Goal: Transaction & Acquisition: Purchase product/service

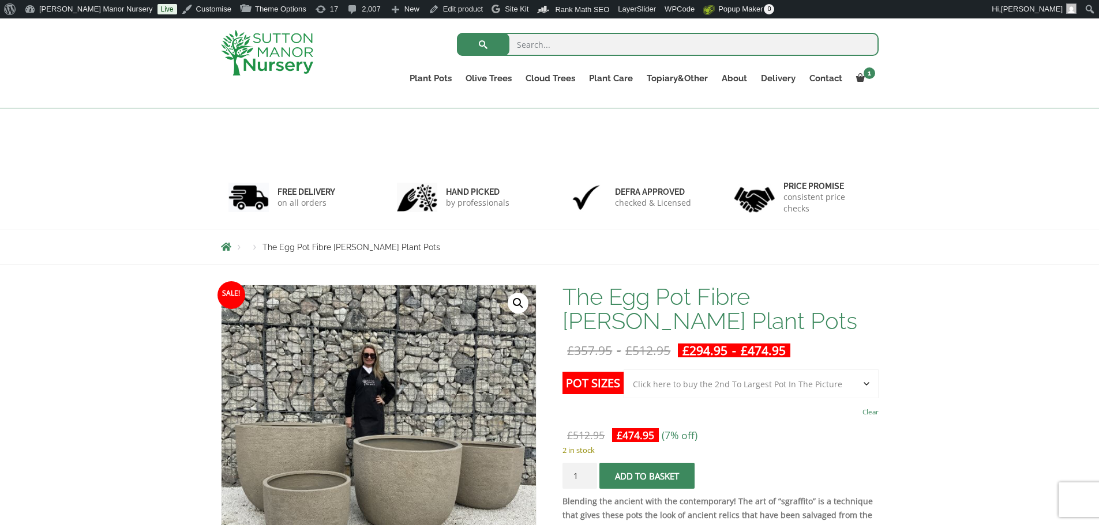
select select "Click here to buy the 2nd To Largest Pot In The Picture"
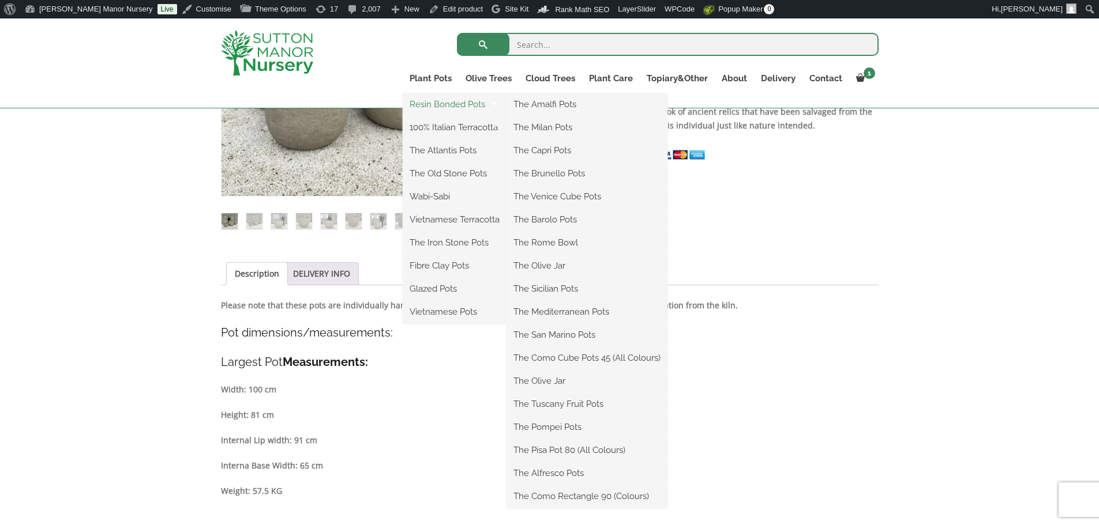
click at [449, 100] on link "Resin Bonded Pots" at bounding box center [455, 104] width 104 height 17
click at [543, 106] on link "The Amalfi Pots" at bounding box center [586, 104] width 161 height 17
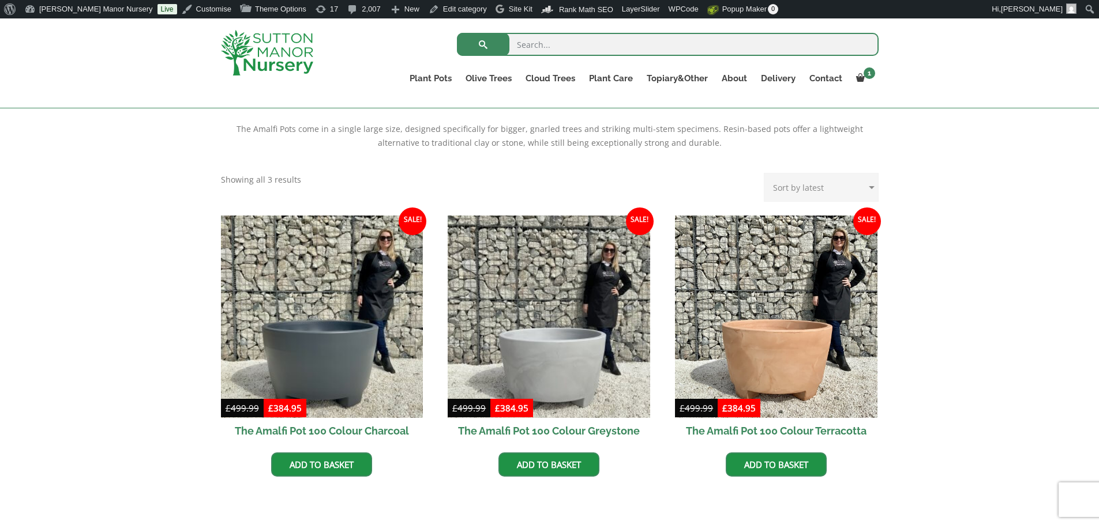
scroll to position [231, 0]
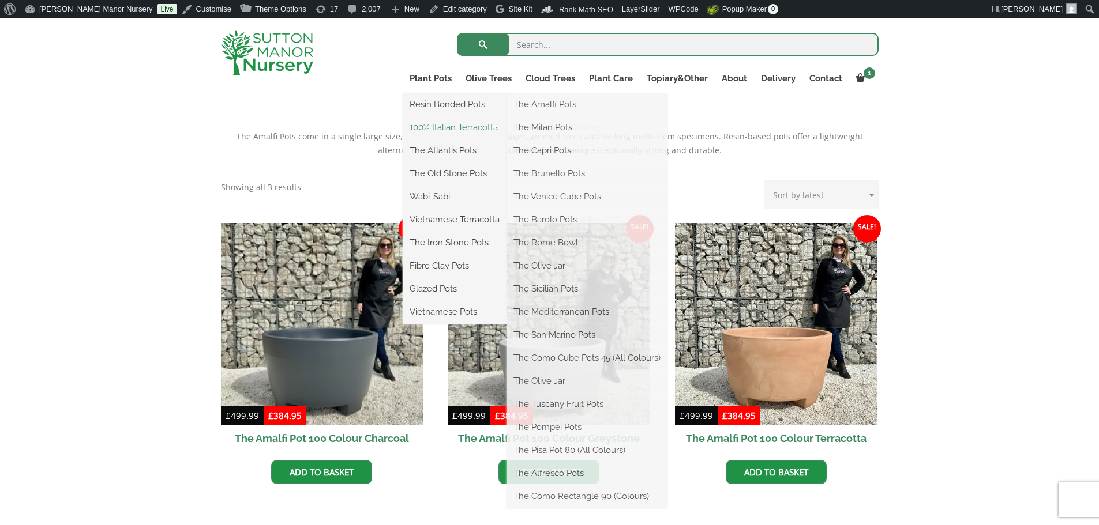
click at [430, 126] on link "100% Italian Terracotta" at bounding box center [455, 127] width 104 height 17
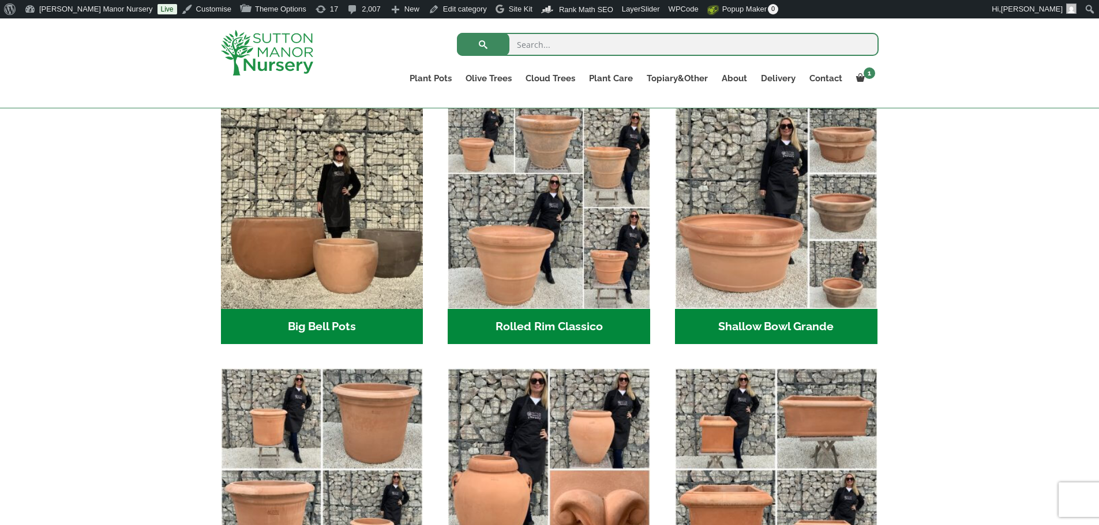
scroll to position [346, 0]
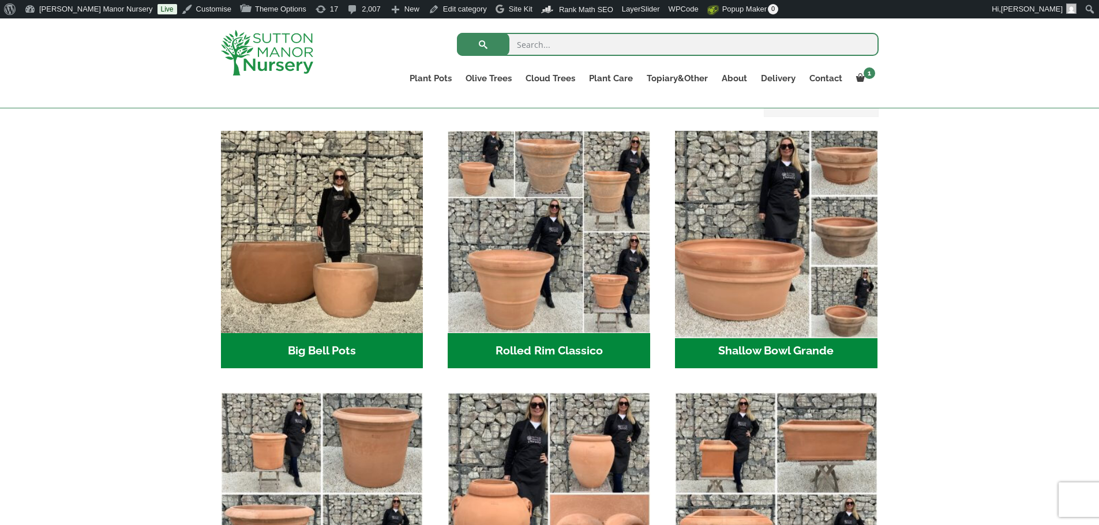
click at [764, 257] on img "Visit product category Shallow Bowl Grande" at bounding box center [776, 232] width 212 height 212
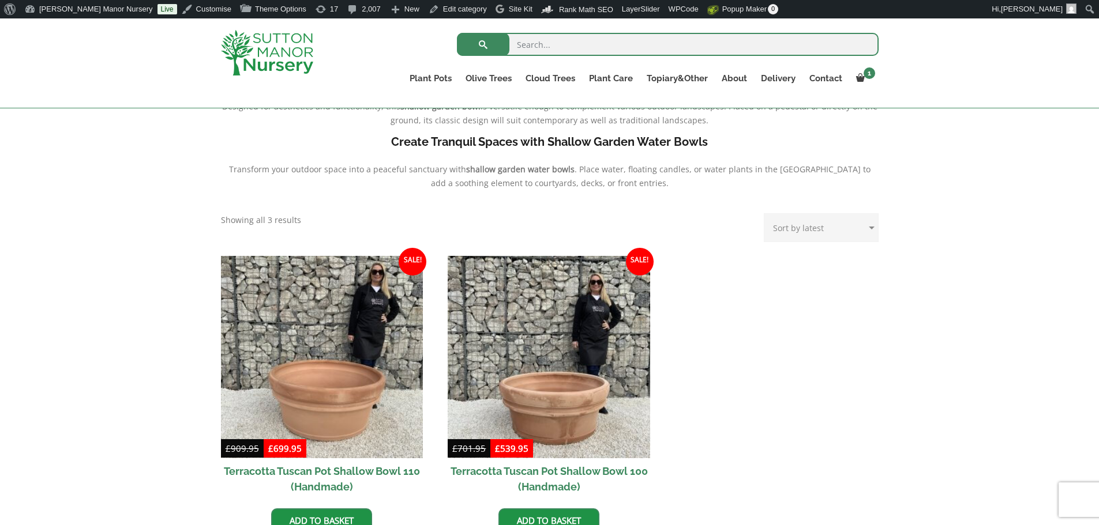
scroll to position [577, 0]
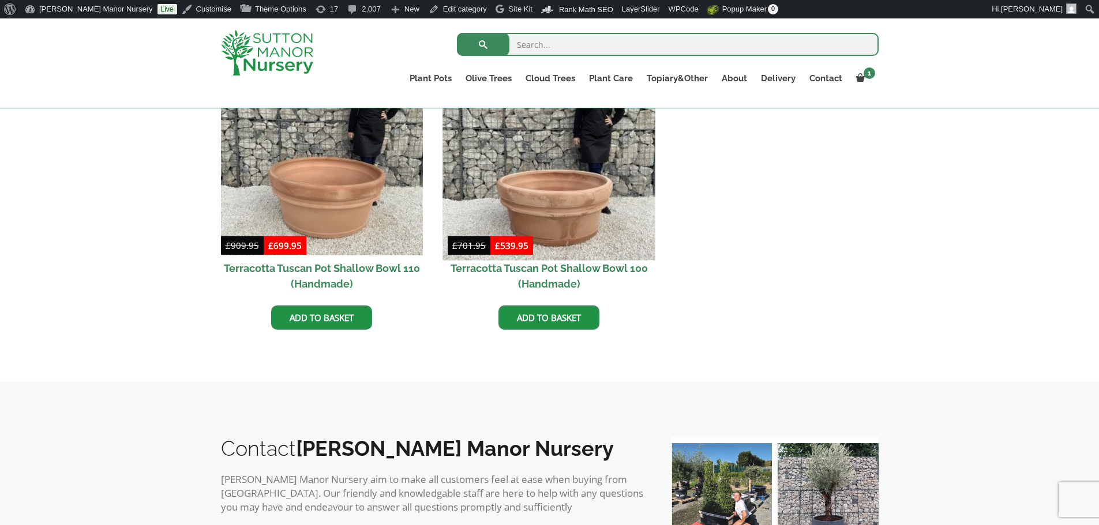
click at [547, 166] on img at bounding box center [549, 154] width 212 height 212
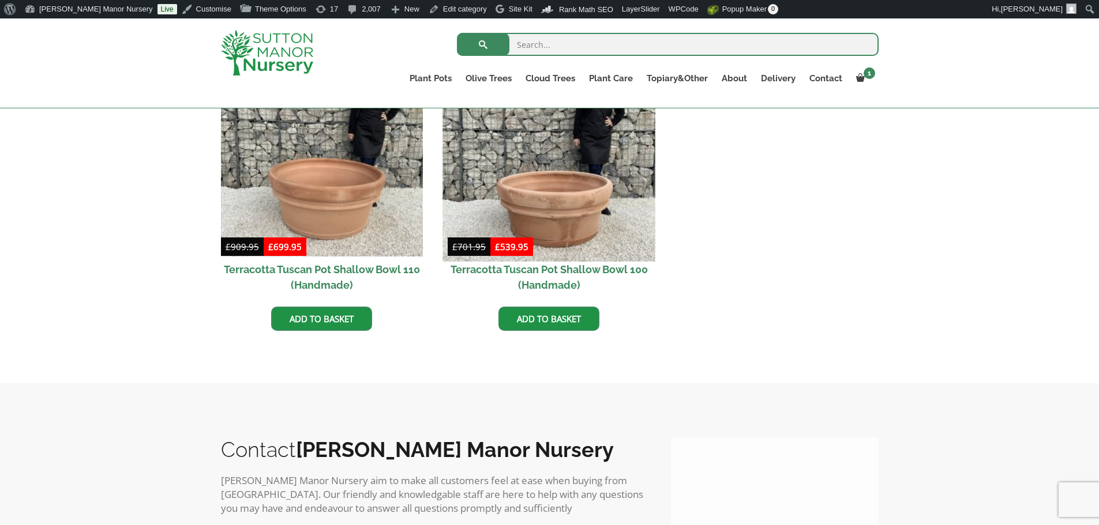
scroll to position [596, 0]
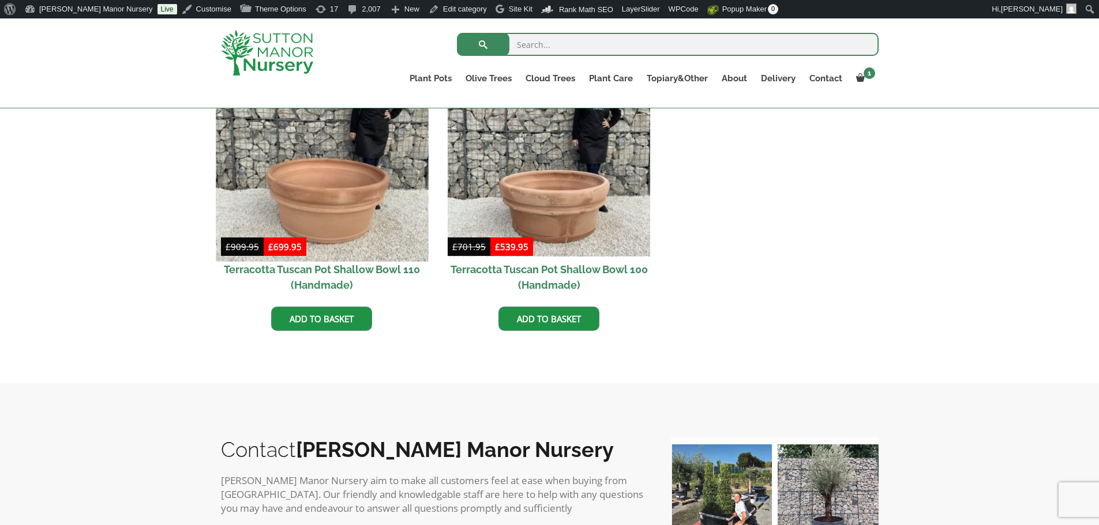
click at [351, 200] on img at bounding box center [322, 155] width 212 height 212
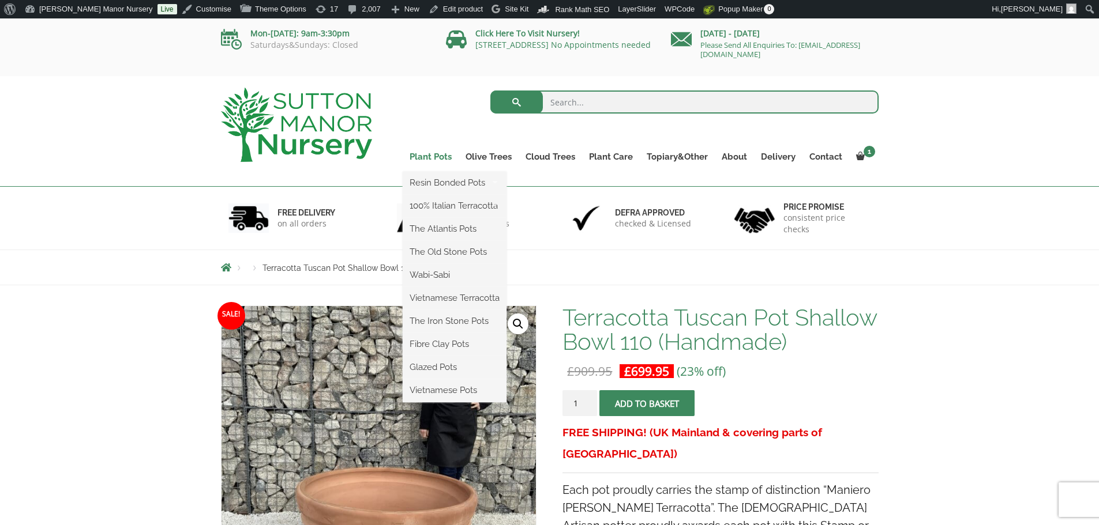
click at [425, 154] on link "Plant Pots" at bounding box center [431, 157] width 56 height 16
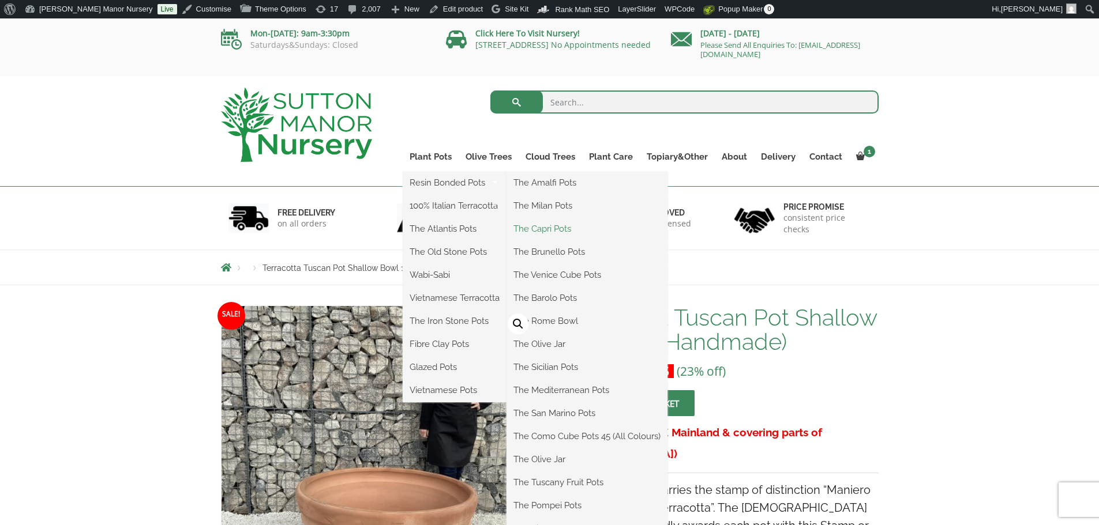
click at [540, 230] on link "The Capri Pots" at bounding box center [586, 228] width 161 height 17
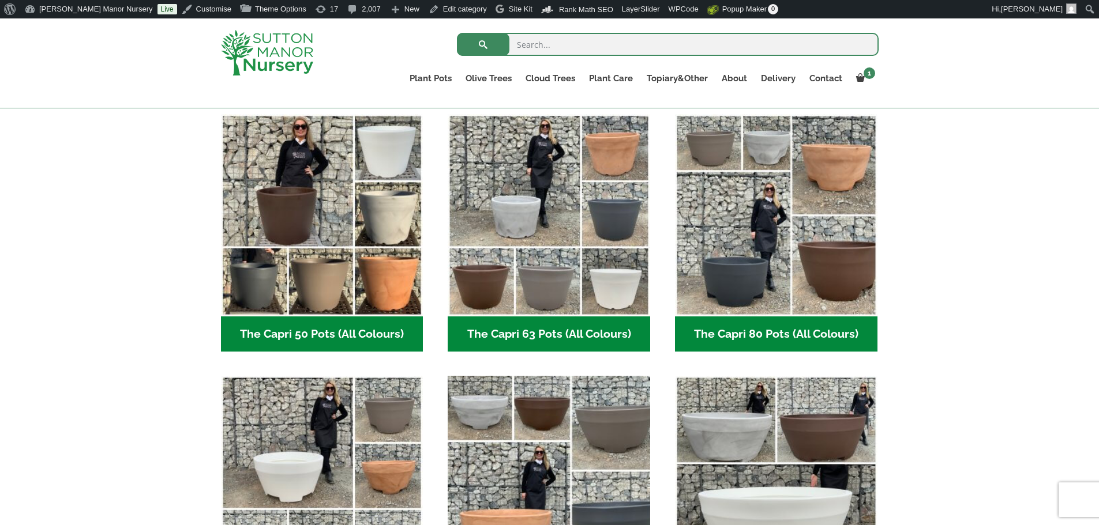
scroll to position [231, 0]
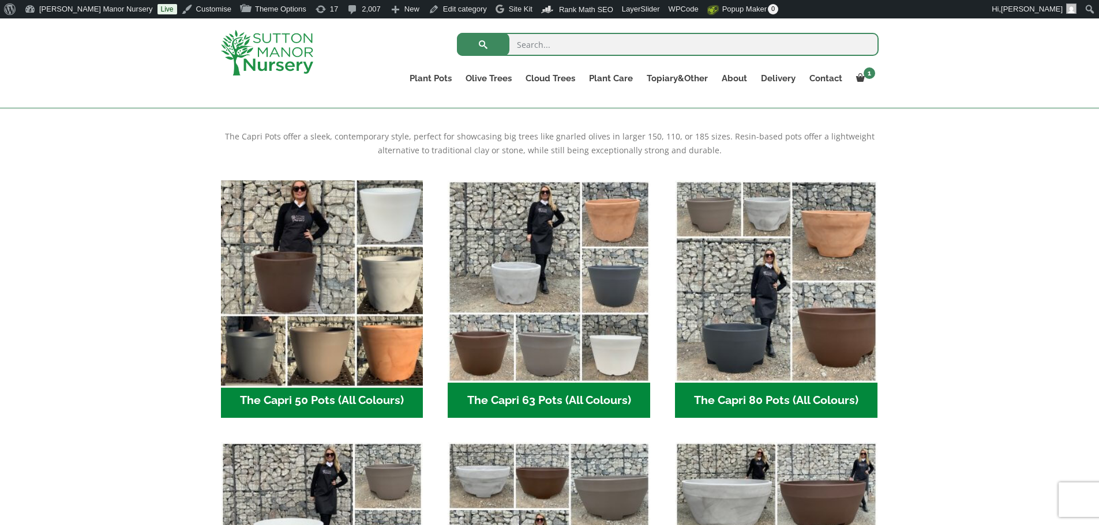
click at [326, 357] on img "Visit product category The Capri 50 Pots (All Colours)" at bounding box center [322, 281] width 212 height 212
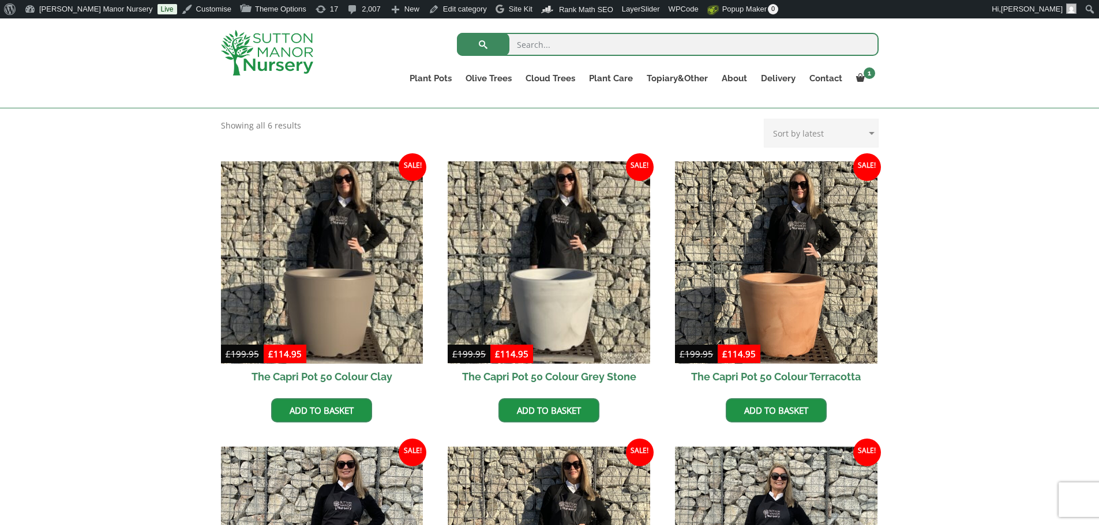
scroll to position [231, 0]
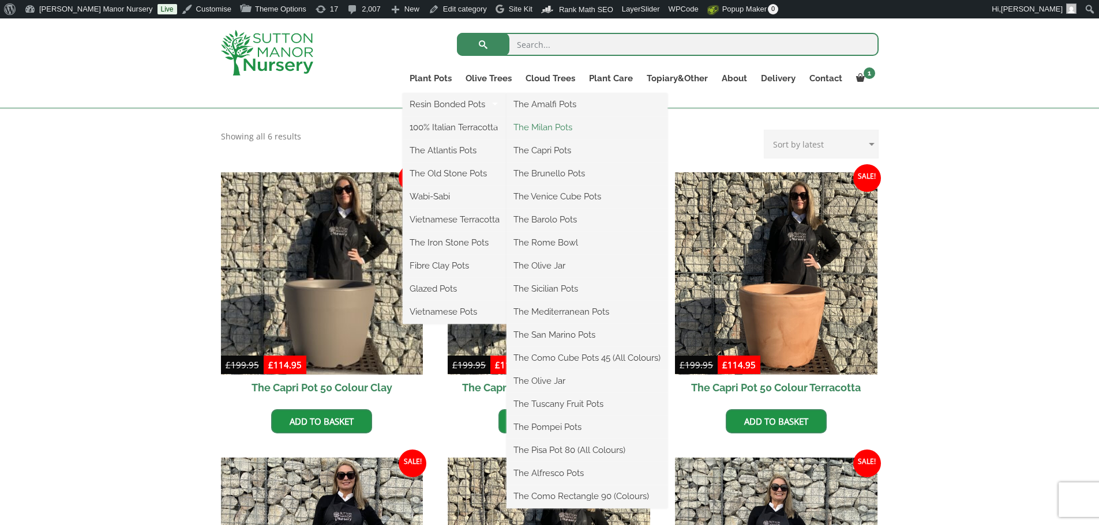
click at [531, 126] on link "The Milan Pots" at bounding box center [586, 127] width 161 height 17
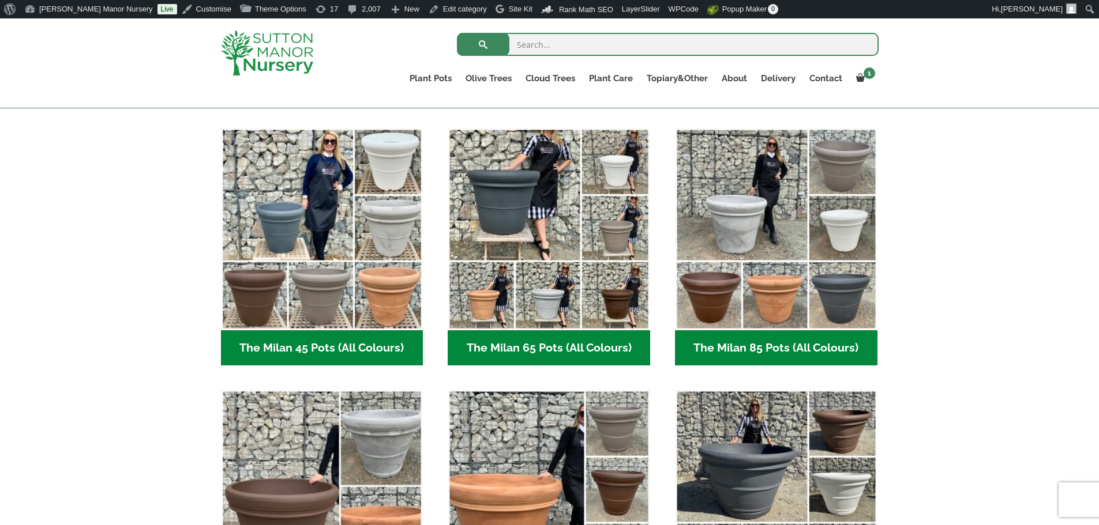
scroll to position [288, 0]
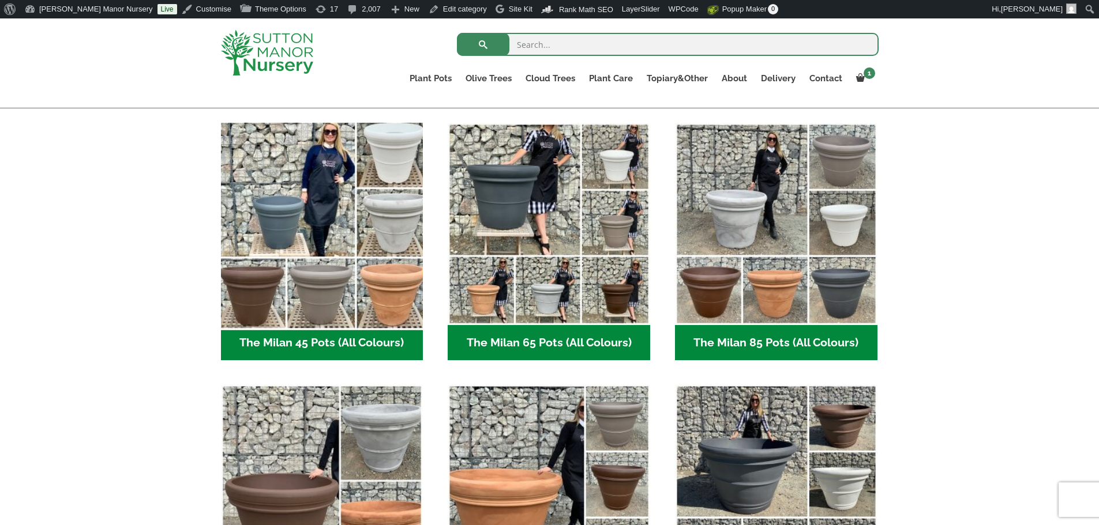
click at [355, 245] on img "Visit product category The Milan 45 Pots (All Colours)" at bounding box center [322, 224] width 212 height 212
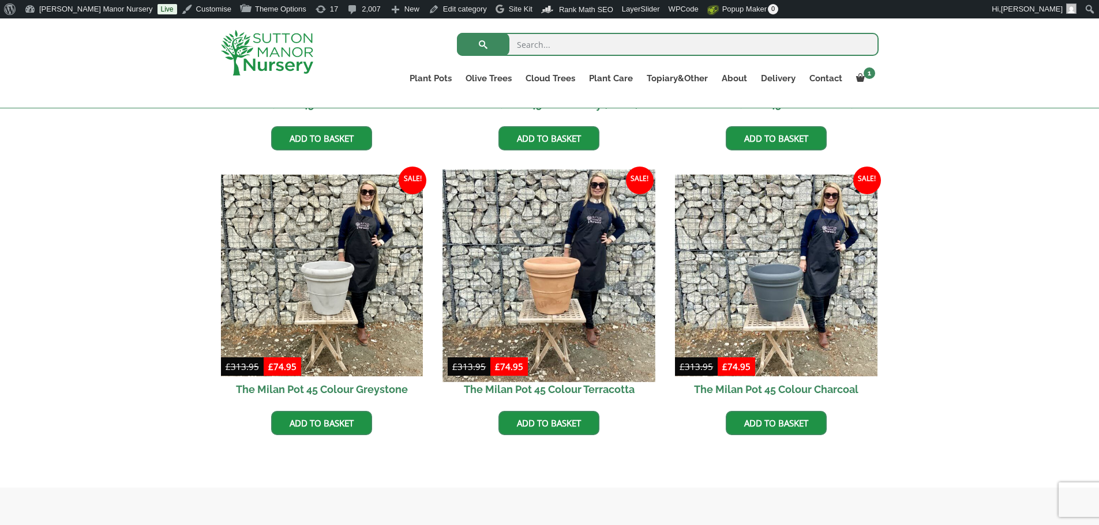
scroll to position [577, 0]
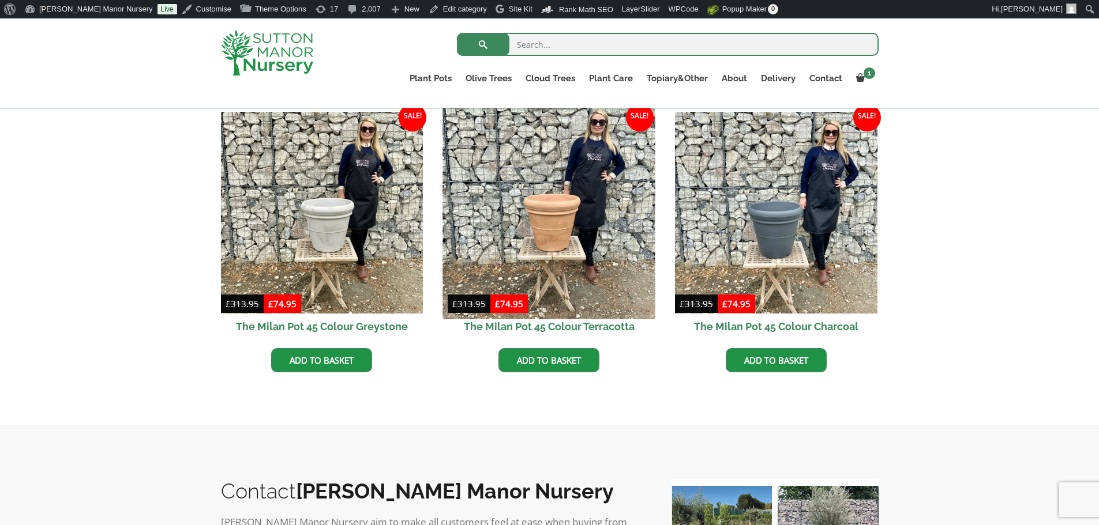
click at [561, 229] on img at bounding box center [549, 213] width 212 height 212
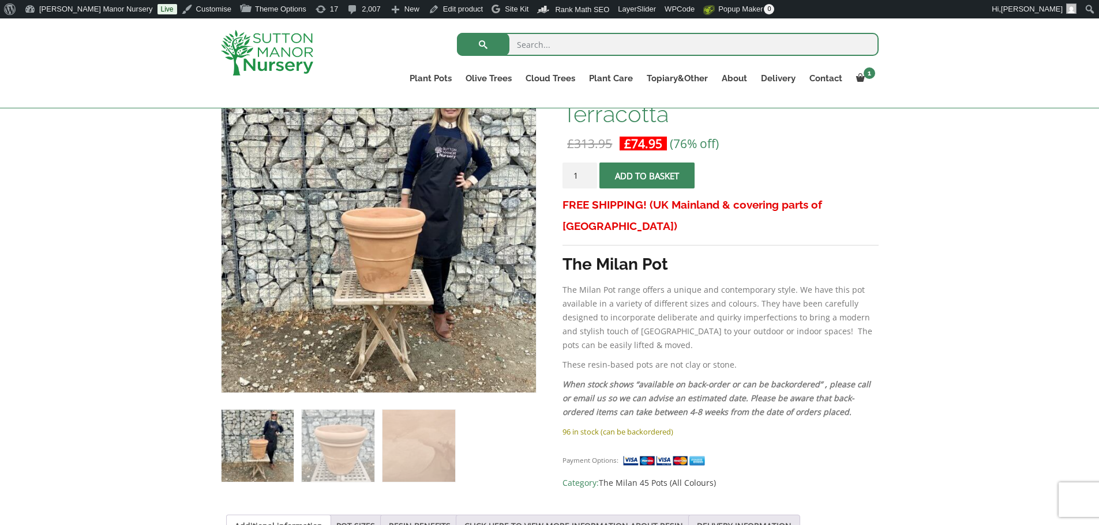
scroll to position [231, 0]
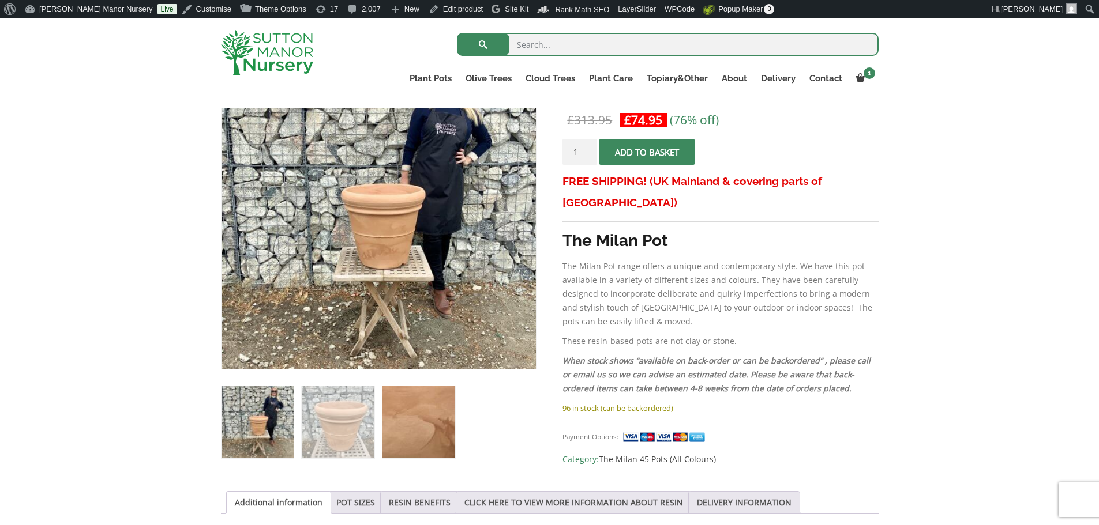
click at [419, 413] on img at bounding box center [418, 422] width 72 height 72
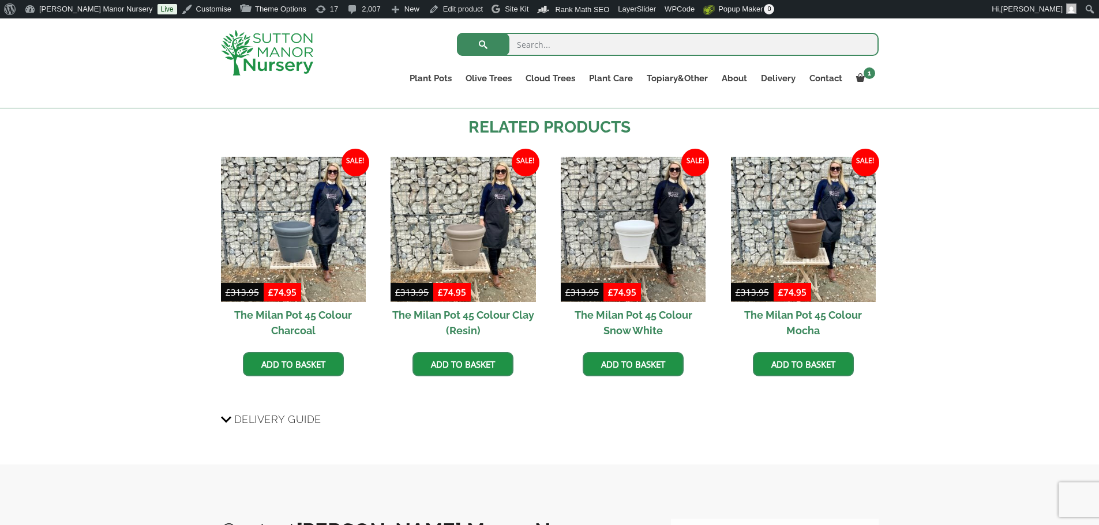
scroll to position [519, 0]
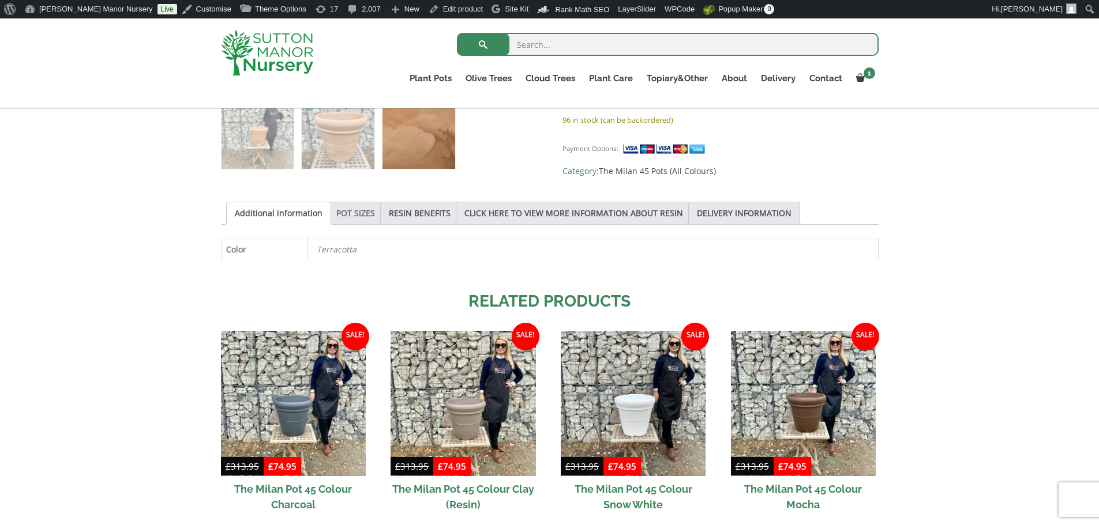
click at [355, 211] on link "POT SIZES" at bounding box center [355, 213] width 39 height 22
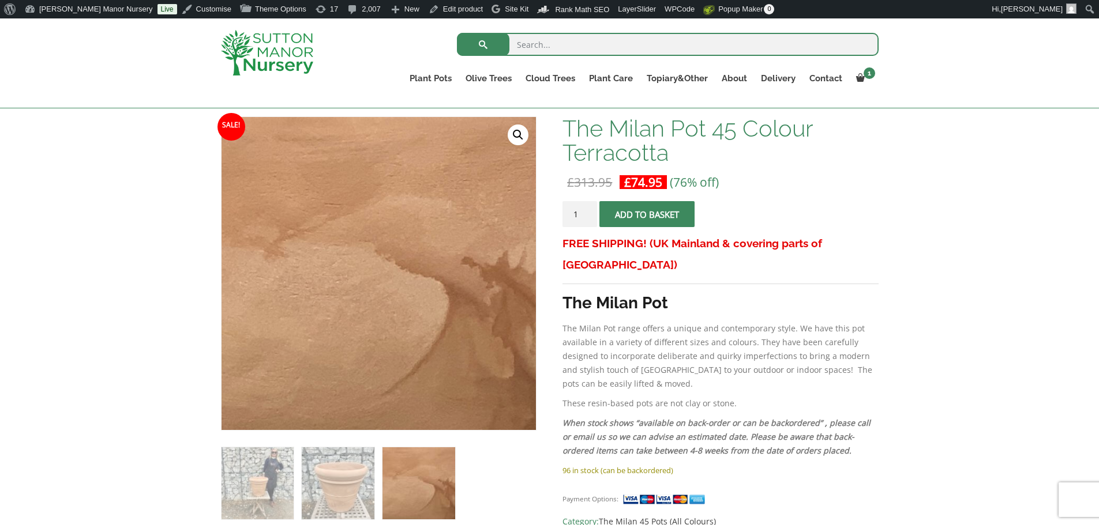
scroll to position [58, 0]
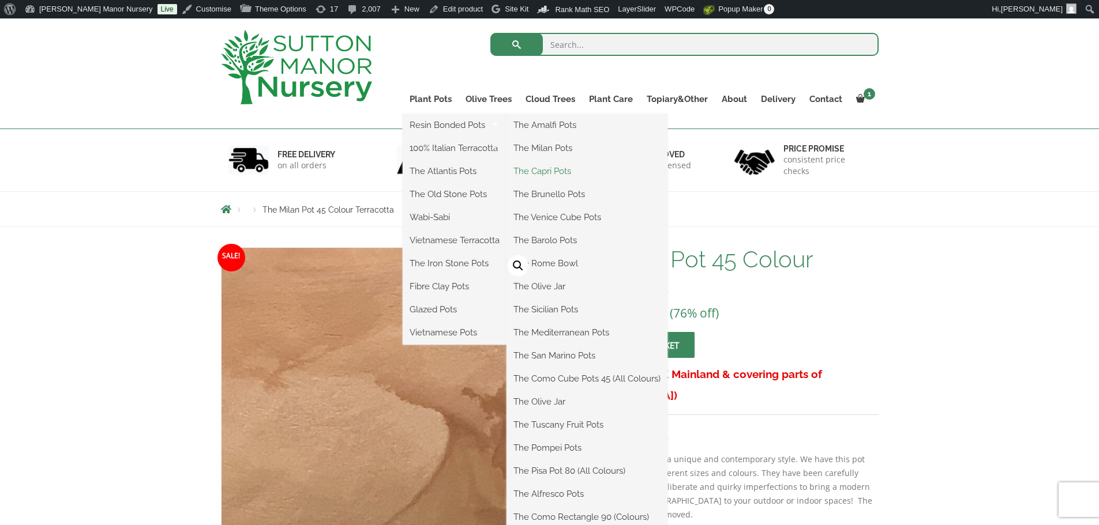
click at [558, 170] on link "The Capri Pots" at bounding box center [586, 171] width 161 height 17
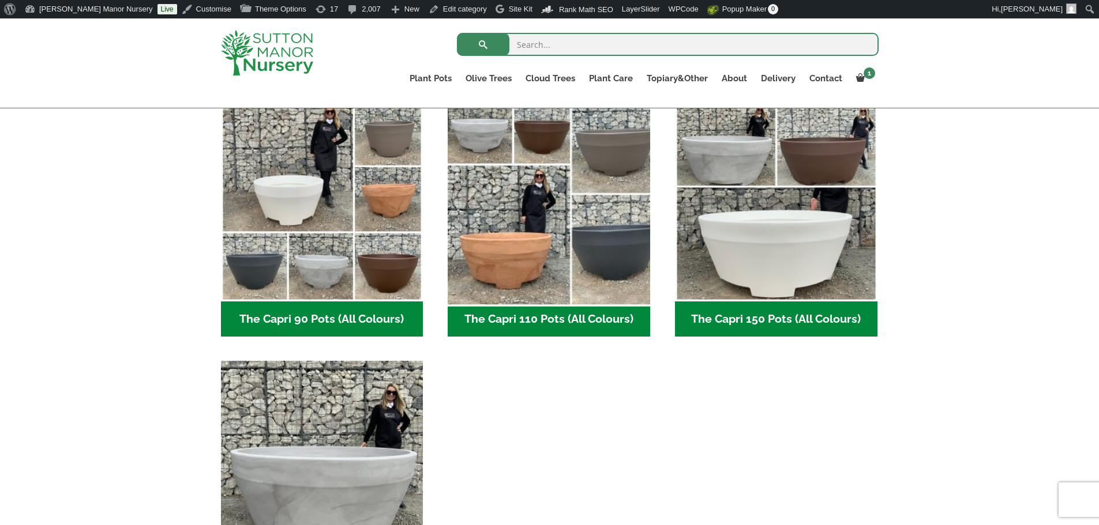
scroll to position [577, 0]
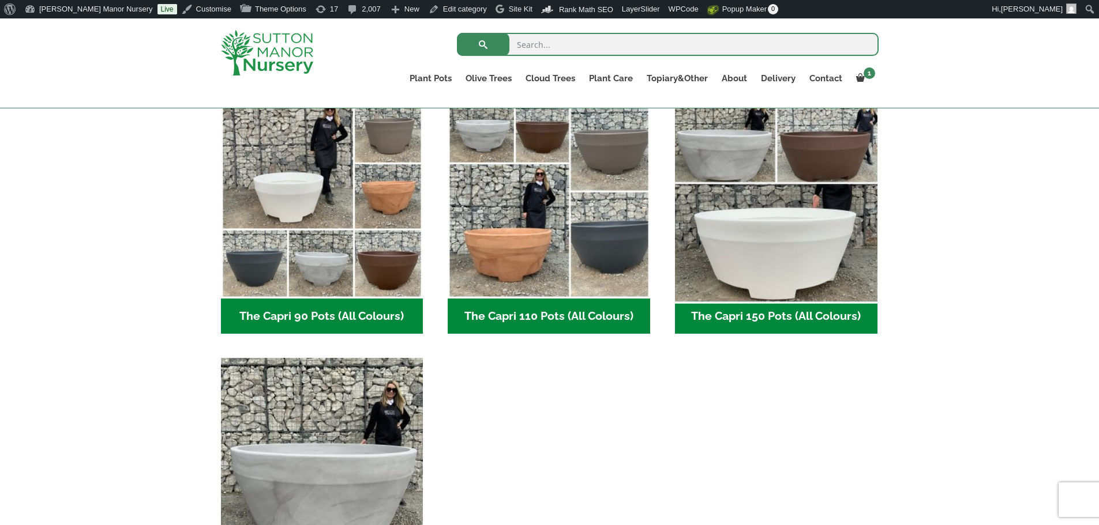
click at [769, 245] on img "Visit product category The Capri 150 Pots (All Colours)" at bounding box center [776, 198] width 212 height 212
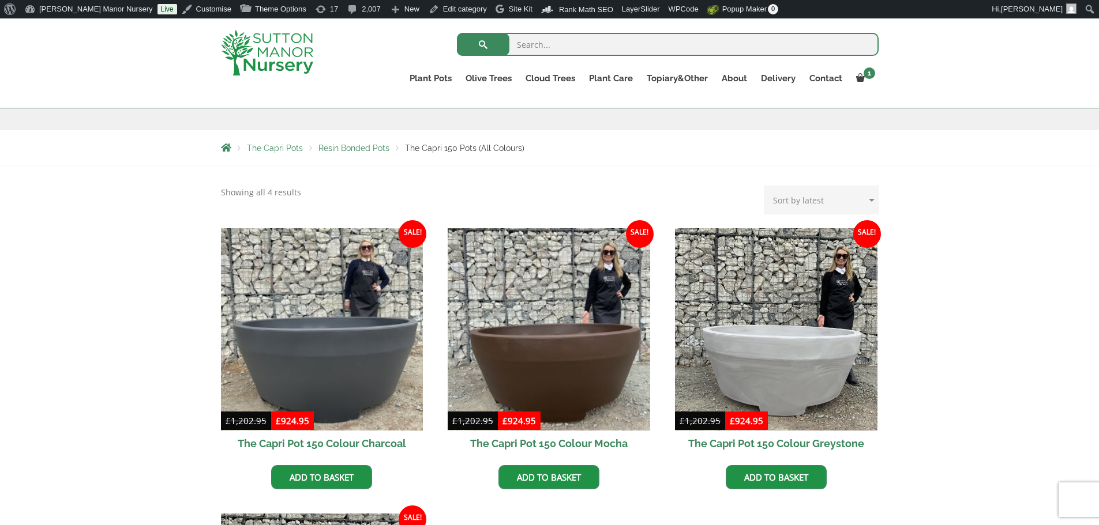
scroll to position [173, 0]
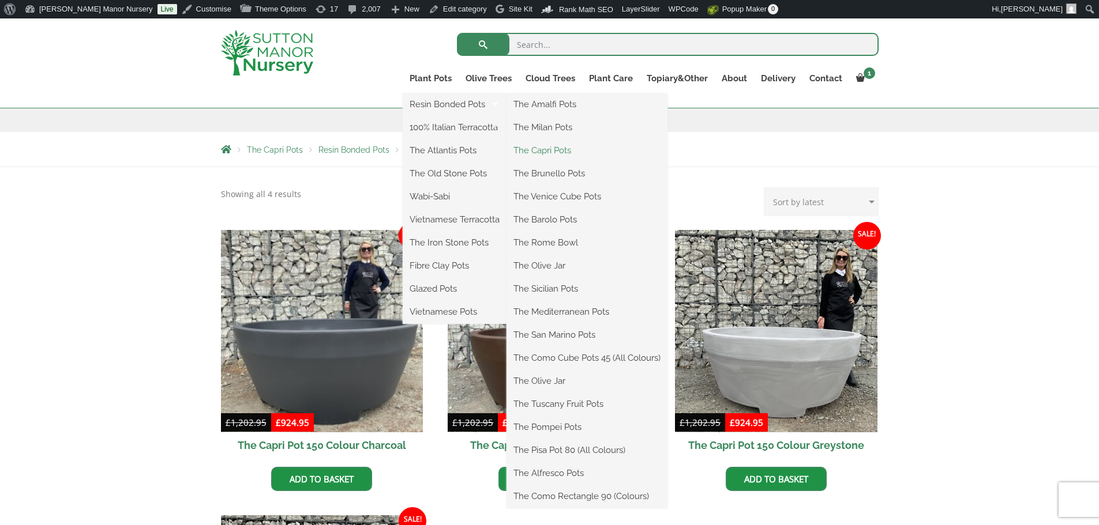
click at [532, 148] on link "The Capri Pots" at bounding box center [586, 150] width 161 height 17
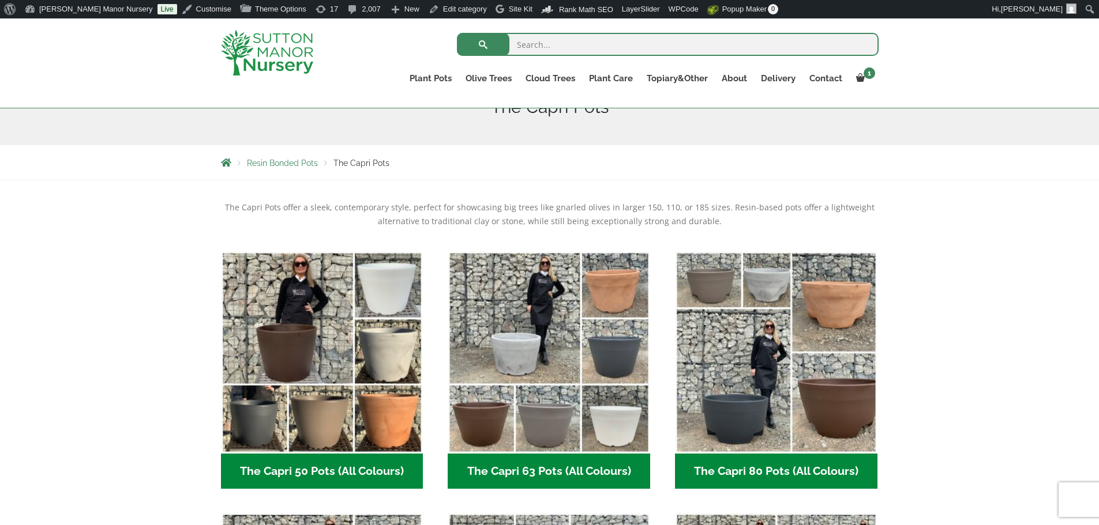
scroll to position [173, 0]
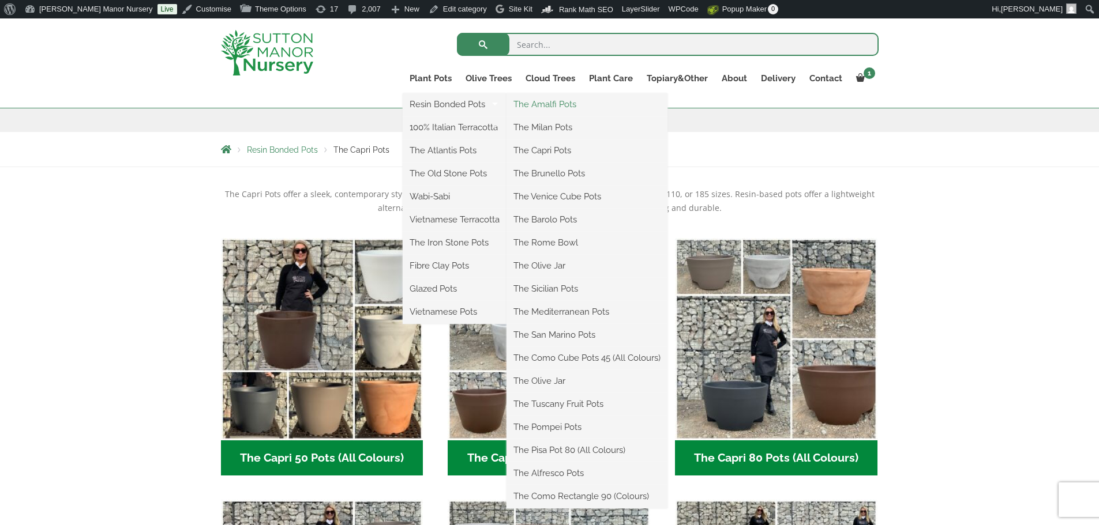
click at [546, 107] on link "The Amalfi Pots" at bounding box center [586, 104] width 161 height 17
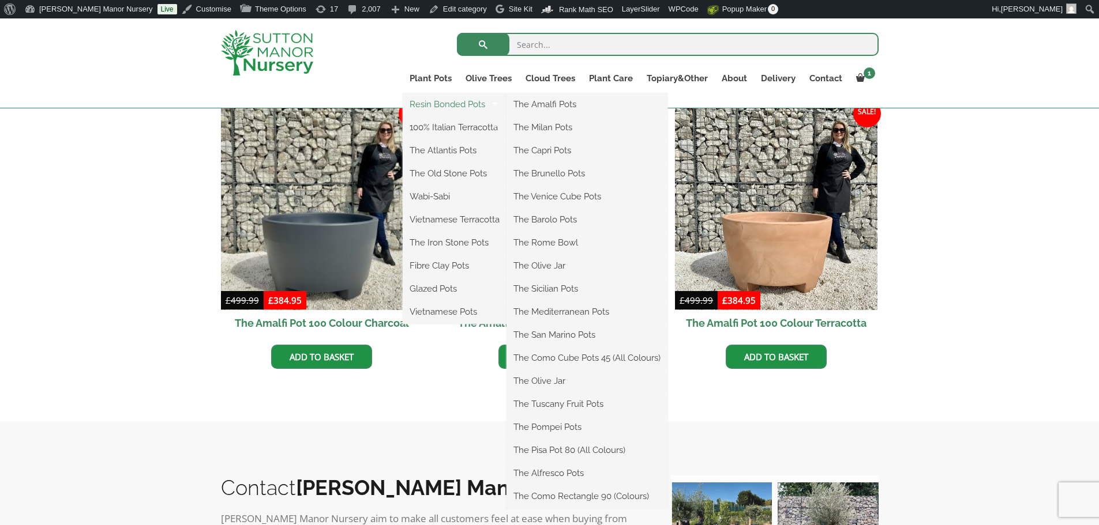
click at [436, 102] on link "Resin Bonded Pots" at bounding box center [455, 104] width 104 height 17
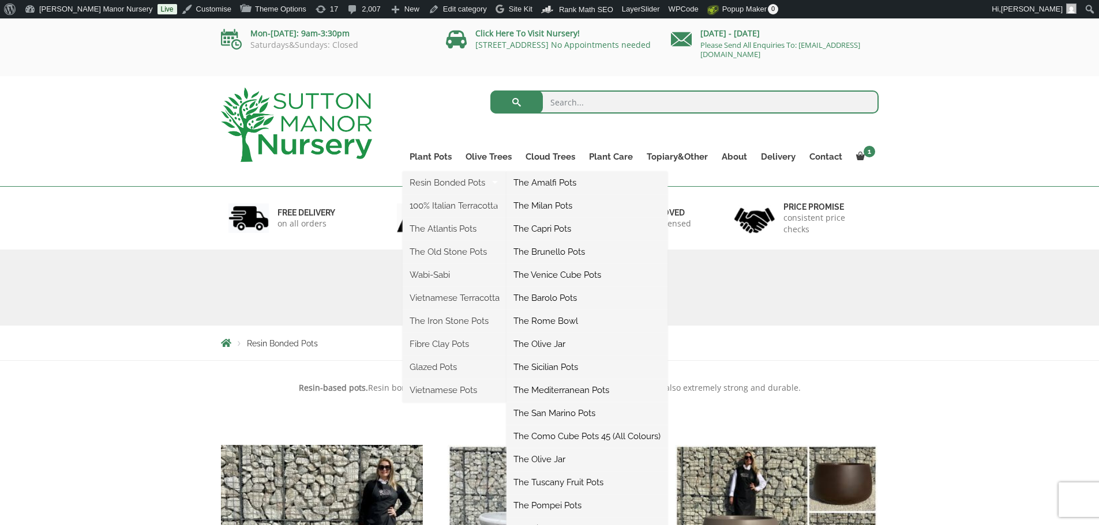
click at [547, 204] on link "The Milan Pots" at bounding box center [586, 205] width 161 height 17
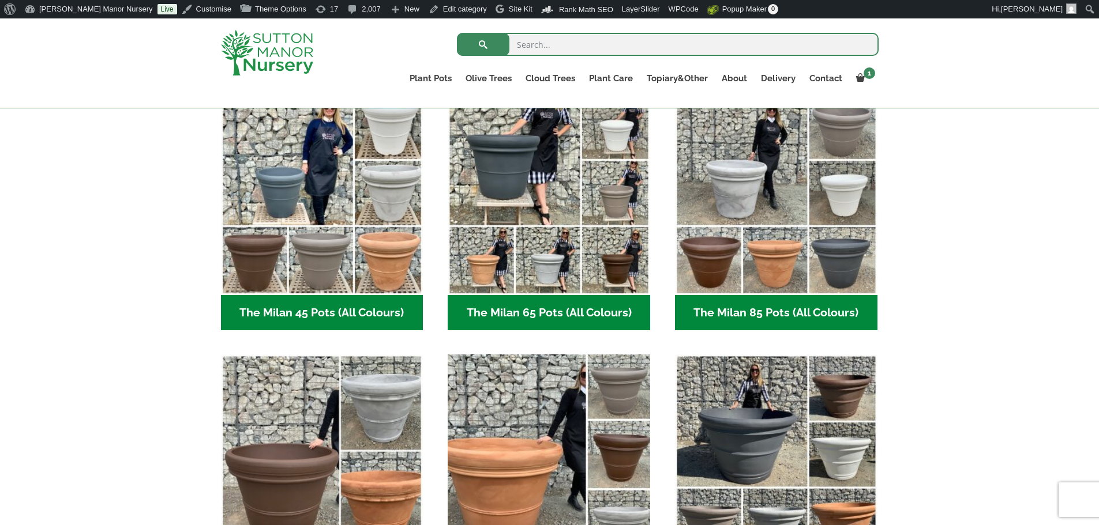
scroll to position [404, 0]
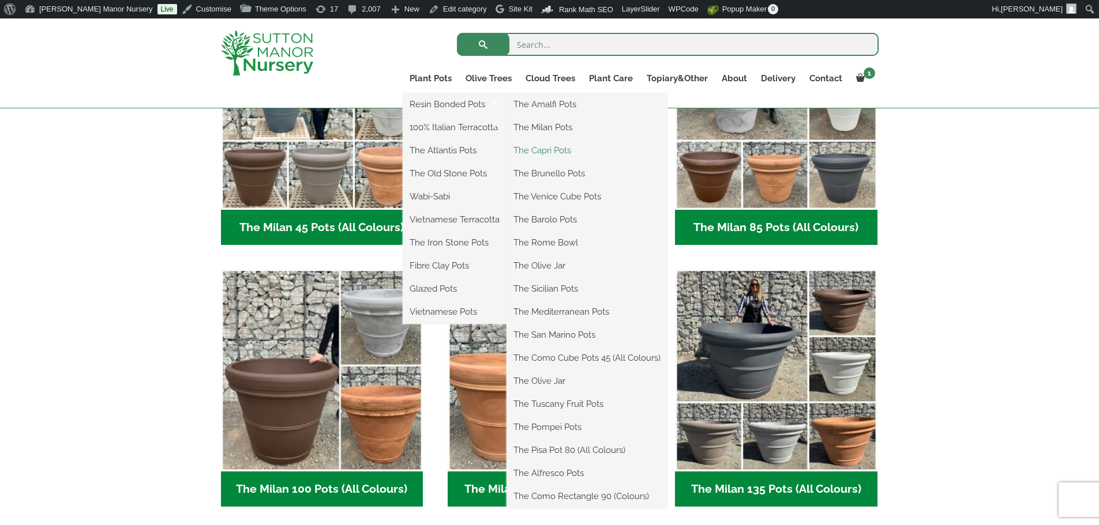
click at [543, 149] on link "The Capri Pots" at bounding box center [586, 150] width 161 height 17
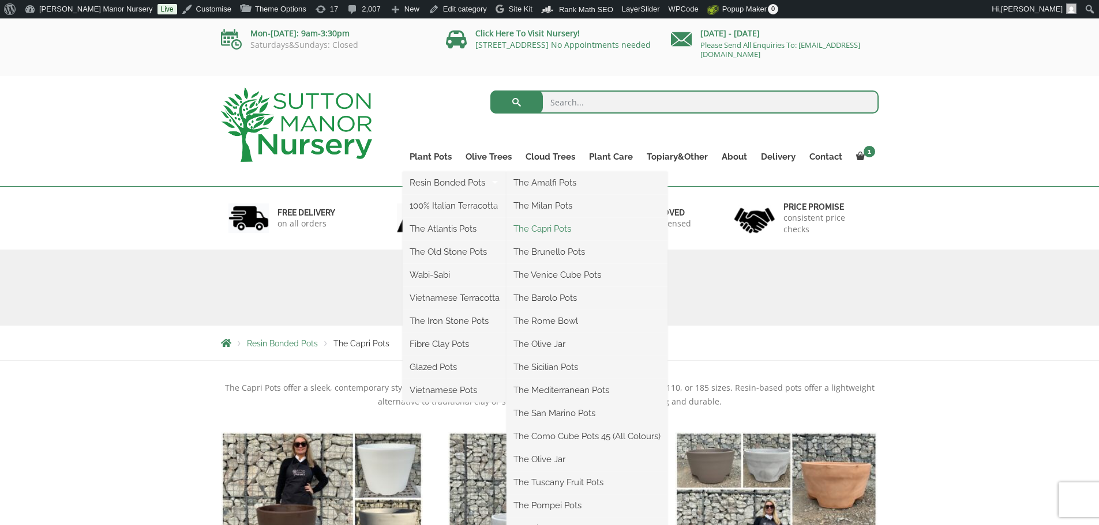
click at [536, 229] on link "The Capri Pots" at bounding box center [586, 228] width 161 height 17
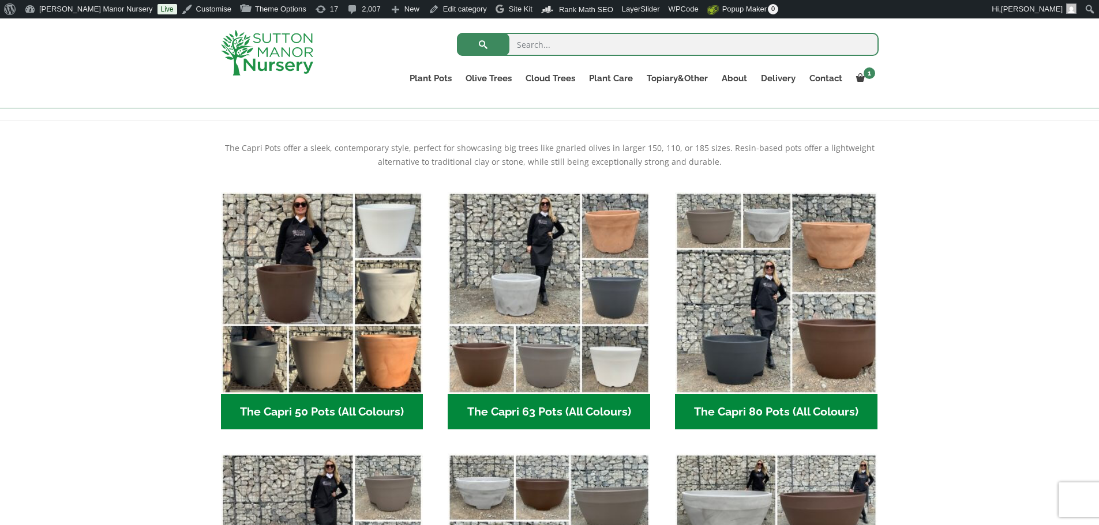
scroll to position [231, 0]
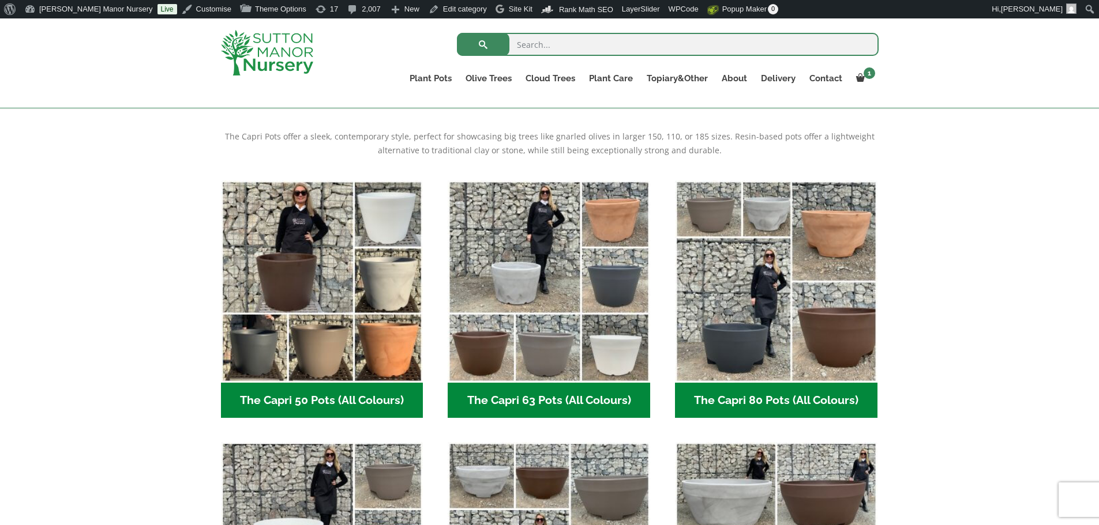
click at [595, 43] on input "search" at bounding box center [668, 44] width 422 height 23
type input "e"
type input "dong hoi"
click at [457, 33] on button "submit" at bounding box center [483, 44] width 52 height 23
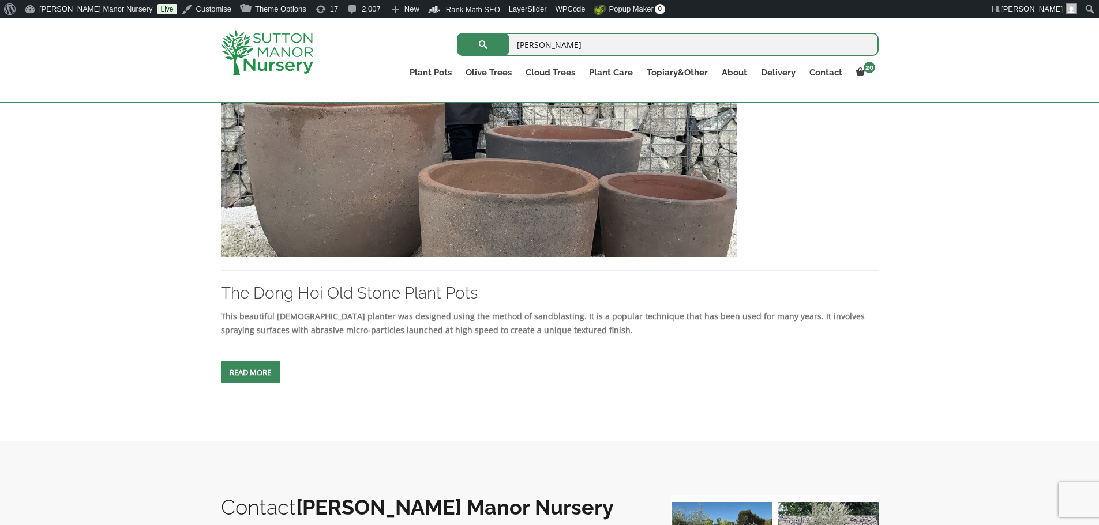
scroll to position [346, 0]
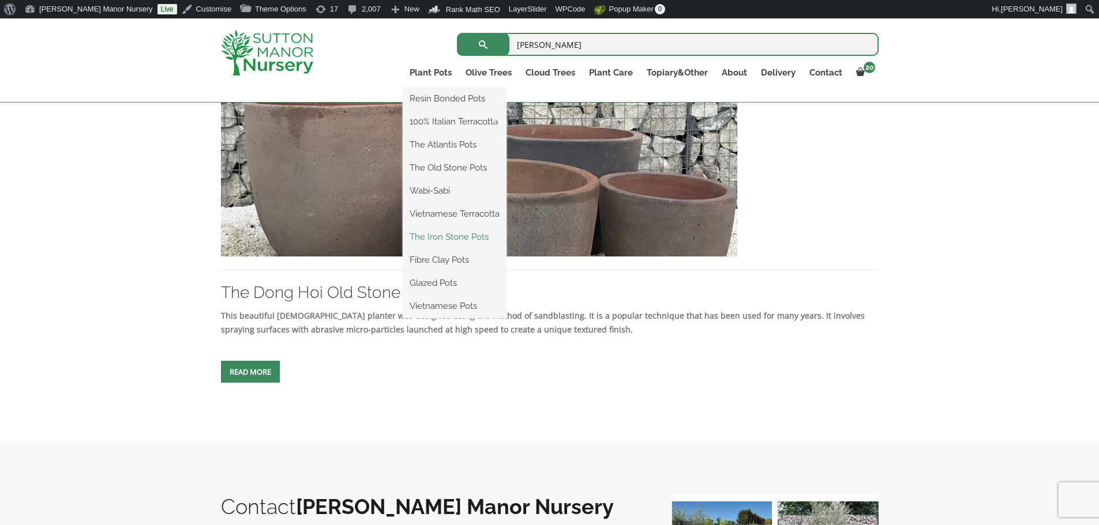
click at [444, 235] on link "The Iron Stone Pots" at bounding box center [455, 236] width 104 height 17
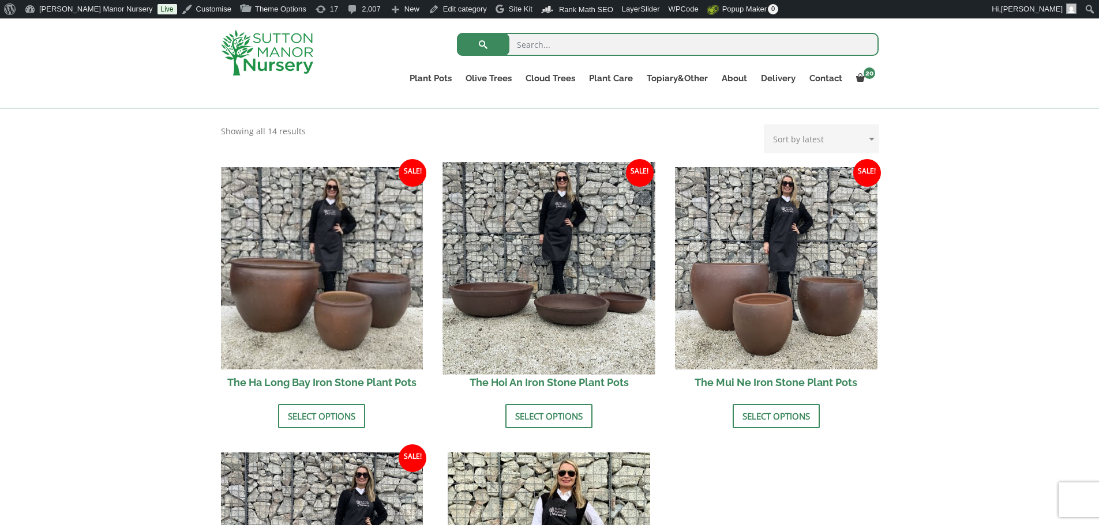
scroll to position [346, 0]
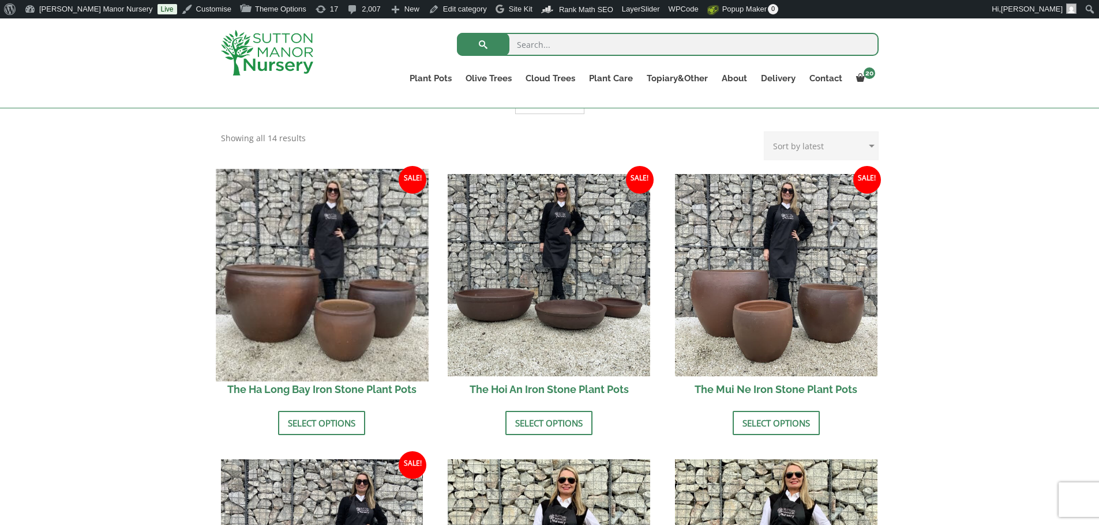
click at [343, 303] on img at bounding box center [322, 275] width 212 height 212
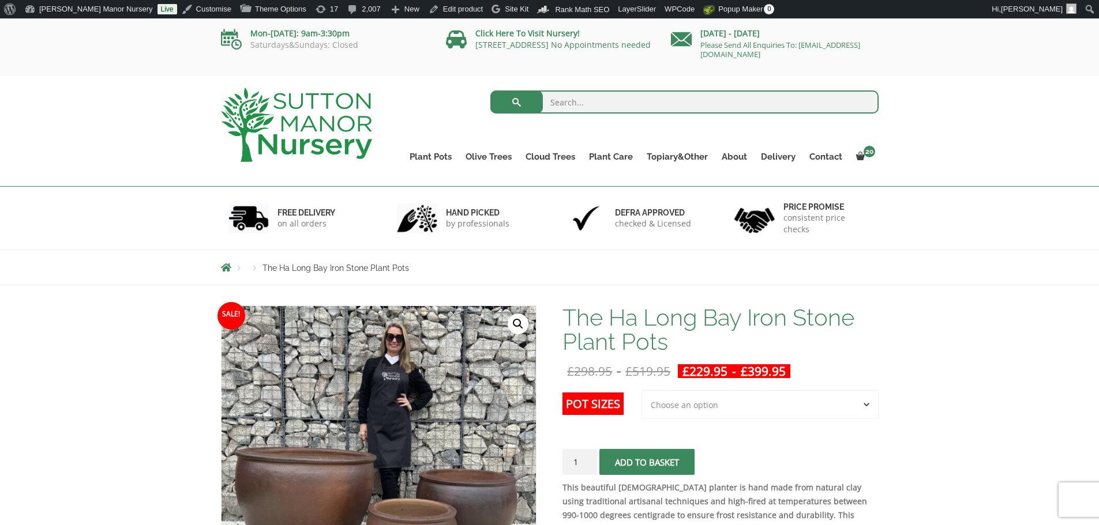
click at [705, 401] on select "Choose an option 3rd to Largest Pot In The Picture 2nd to Largest Pot In The Pi…" at bounding box center [759, 405] width 237 height 29
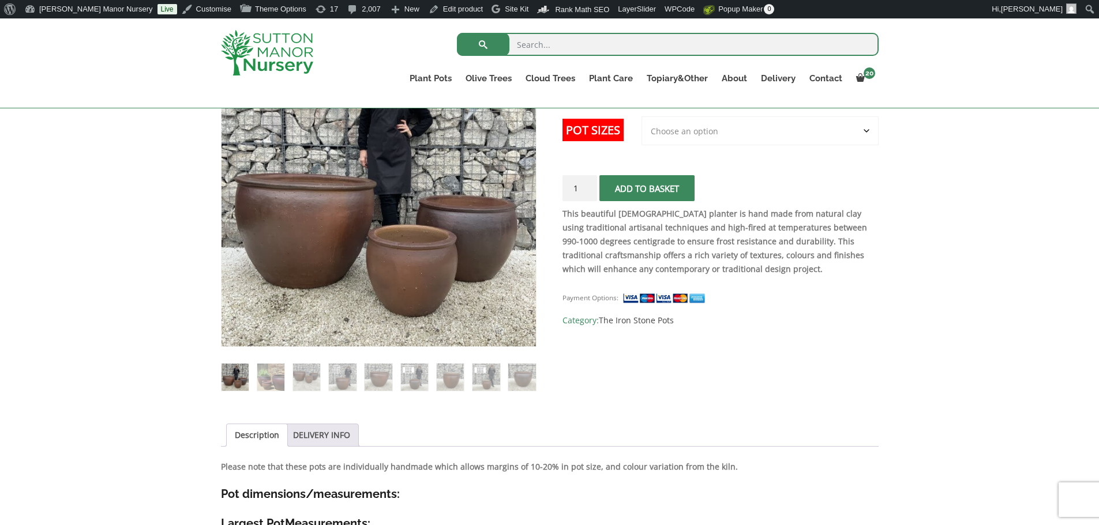
scroll to position [115, 0]
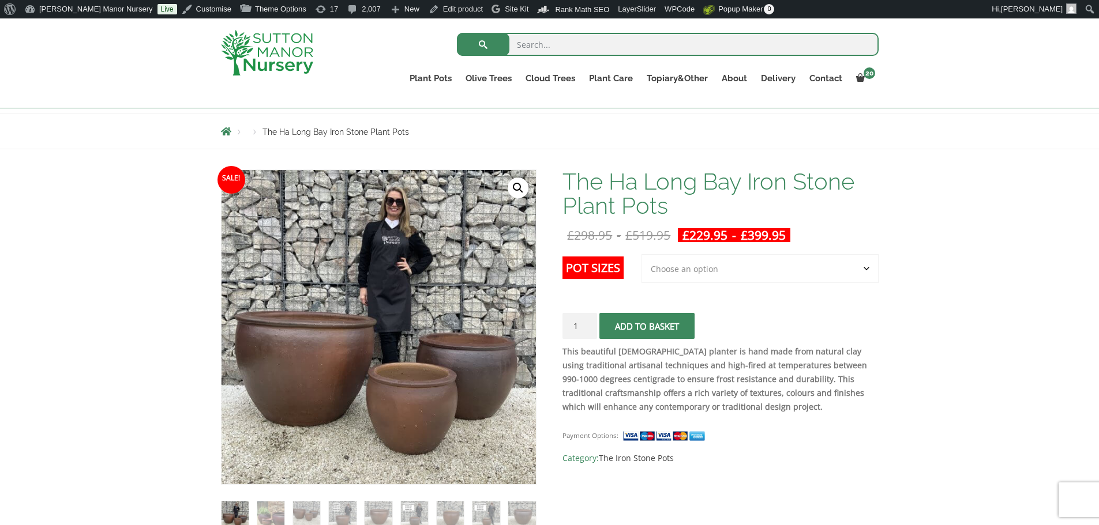
click at [731, 263] on select "Choose an option 3rd to Largest Pot In The Picture 2nd to Largest Pot In The Pi…" at bounding box center [759, 268] width 237 height 29
click at [642, 254] on select "Choose an option 3rd to Largest Pot In The Picture 2nd to Largest Pot In The Pi…" at bounding box center [759, 268] width 237 height 29
select select "2nd to Largest Pot In The Picture"
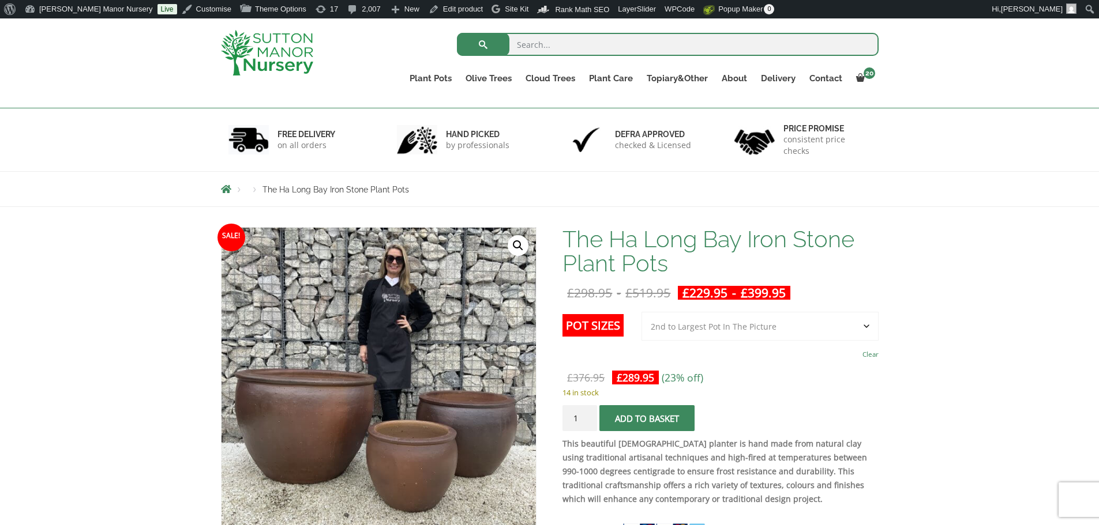
scroll to position [173, 0]
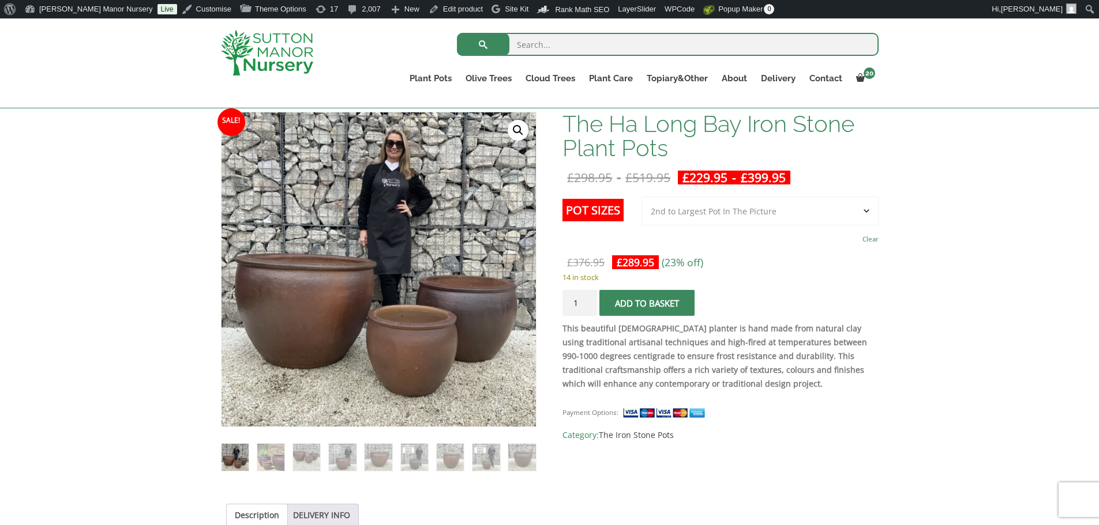
click at [741, 207] on select "Choose an option 3rd to Largest Pot In The Picture 2nd to Largest Pot In The Pi…" at bounding box center [759, 211] width 237 height 29
click at [642, 197] on select "Choose an option 3rd to Largest Pot In The Picture 2nd to Largest Pot In The Pi…" at bounding box center [759, 211] width 237 height 29
click at [697, 212] on select "Choose an option 3rd to Largest Pot In The Picture 2nd to Largest Pot In The Pi…" at bounding box center [759, 211] width 237 height 29
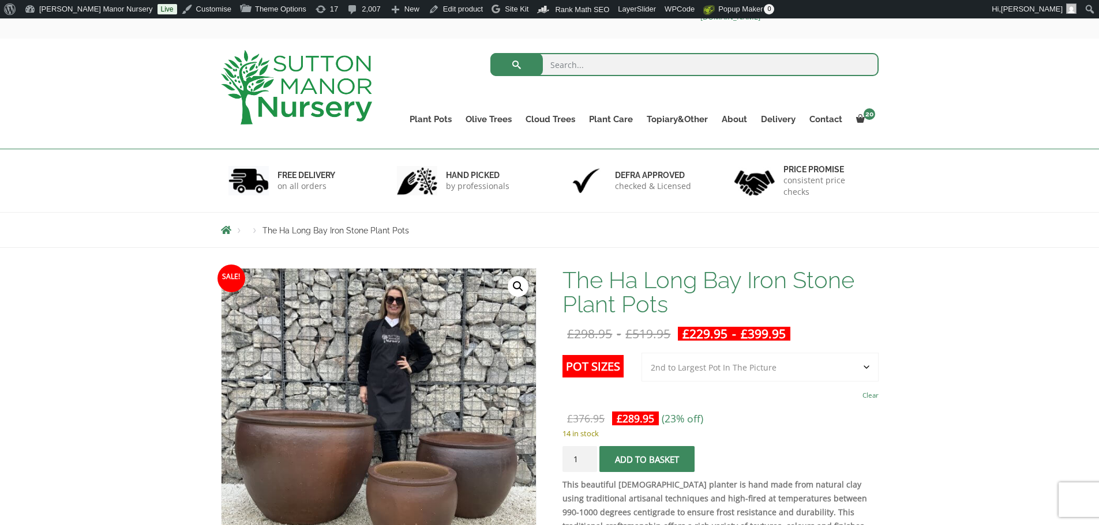
scroll to position [58, 0]
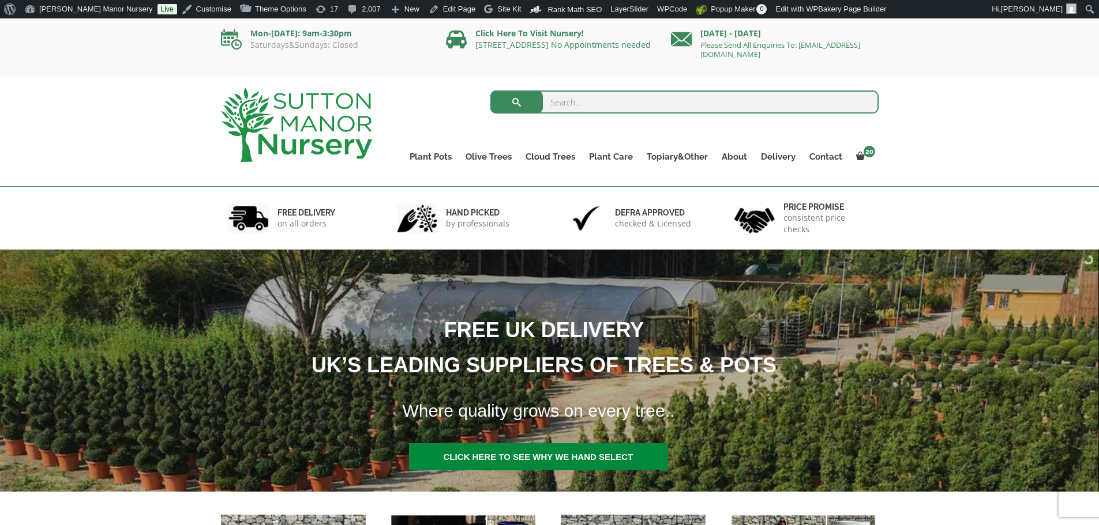
click at [580, 99] on input "search" at bounding box center [684, 102] width 388 height 23
type input "dong hoi"
click at [490, 91] on button "submit" at bounding box center [516, 102] width 52 height 23
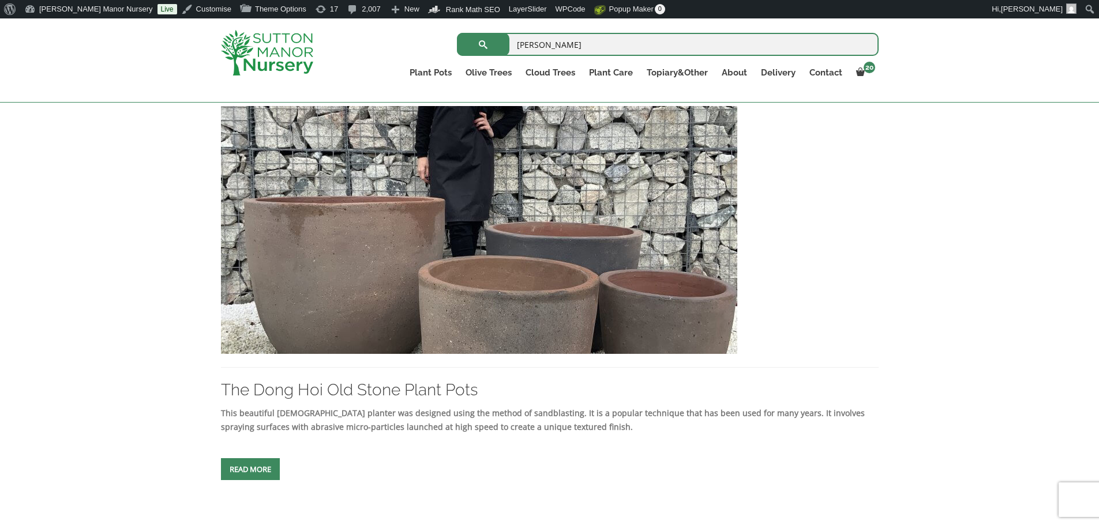
scroll to position [288, 0]
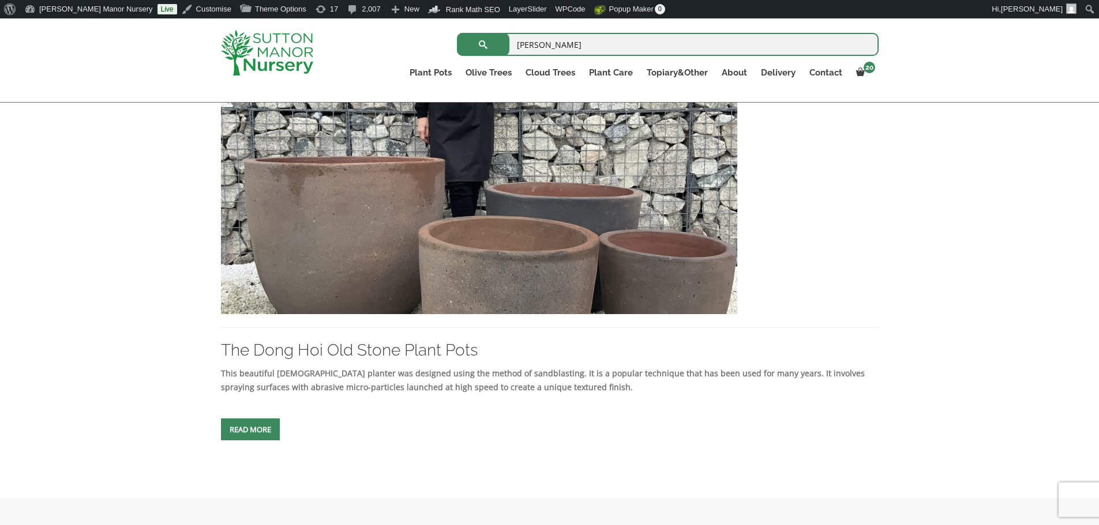
click at [519, 167] on img at bounding box center [479, 190] width 516 height 248
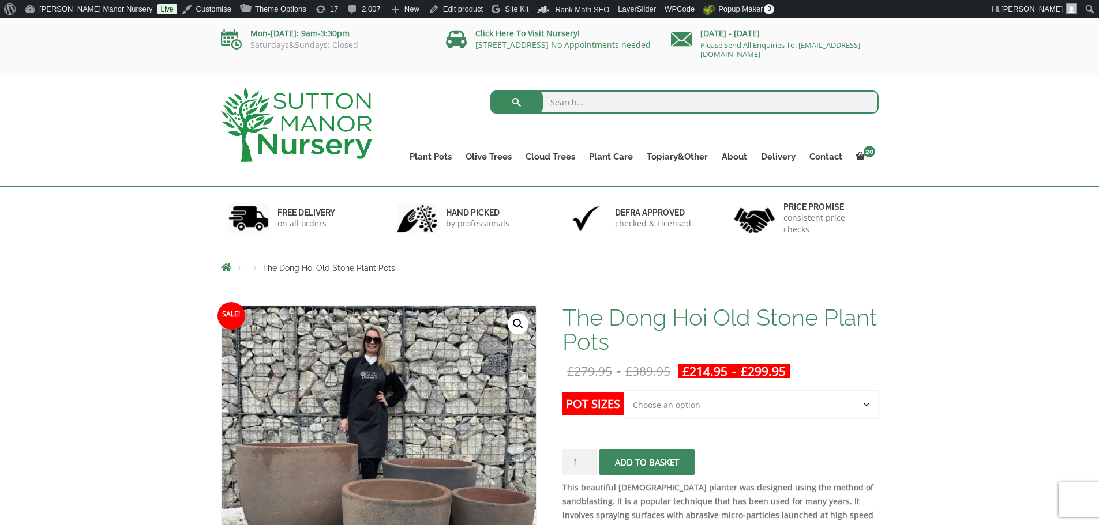
click at [675, 401] on select "Choose an option Click here to buy the 4th to Largest Pot In The Picture Click …" at bounding box center [751, 405] width 254 height 29
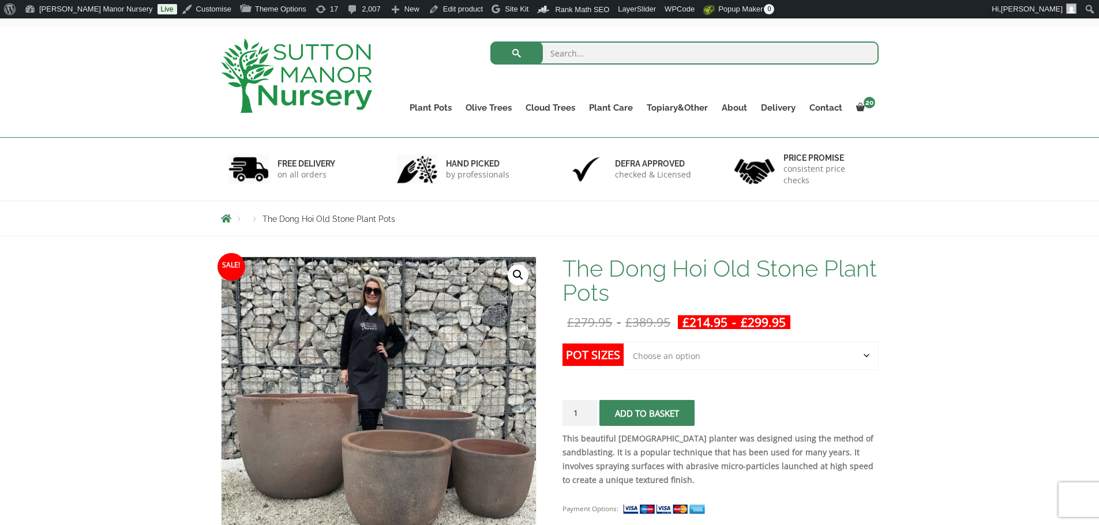
scroll to position [115, 0]
